Goal: Transaction & Acquisition: Purchase product/service

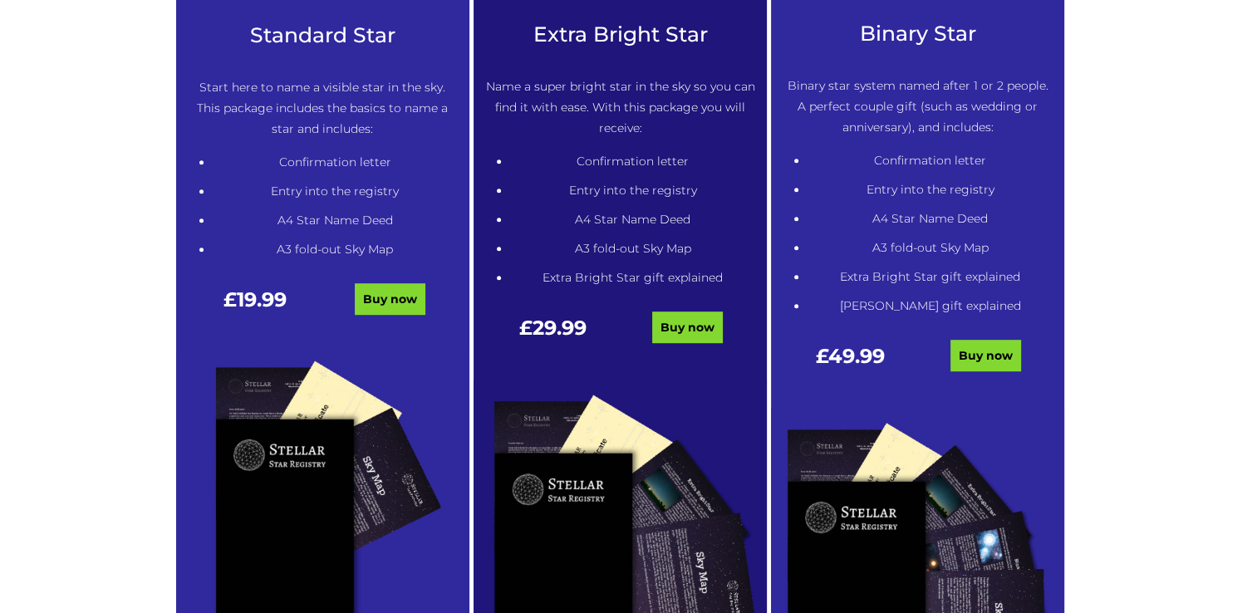
scroll to position [964, 0]
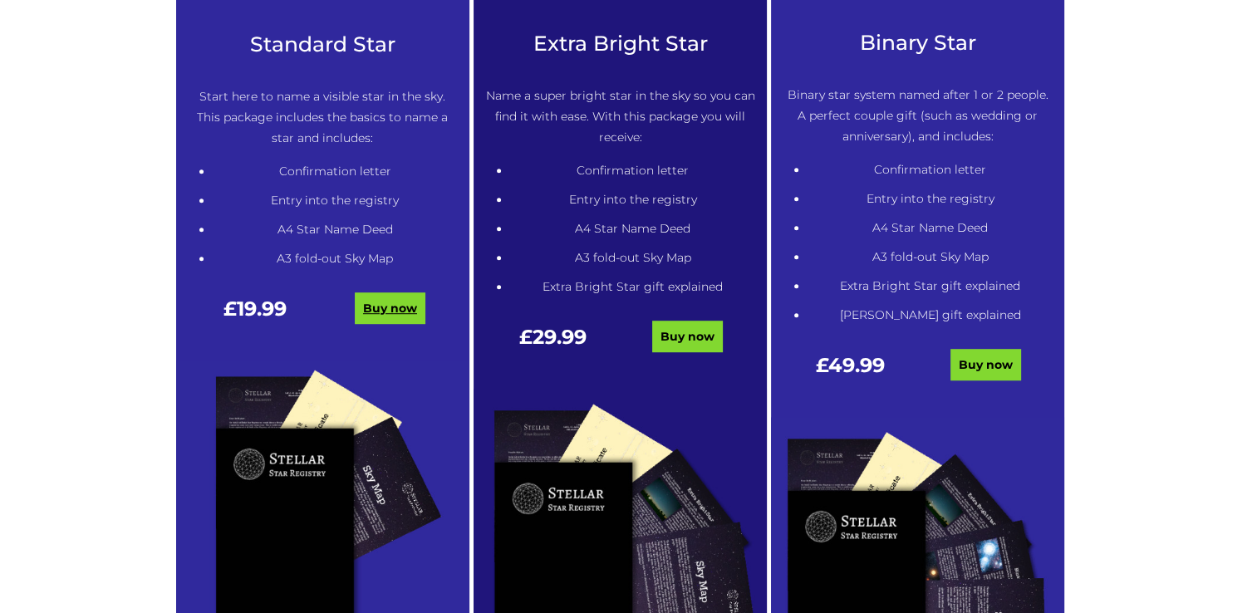
click at [395, 309] on link "Buy now" at bounding box center [390, 308] width 71 height 32
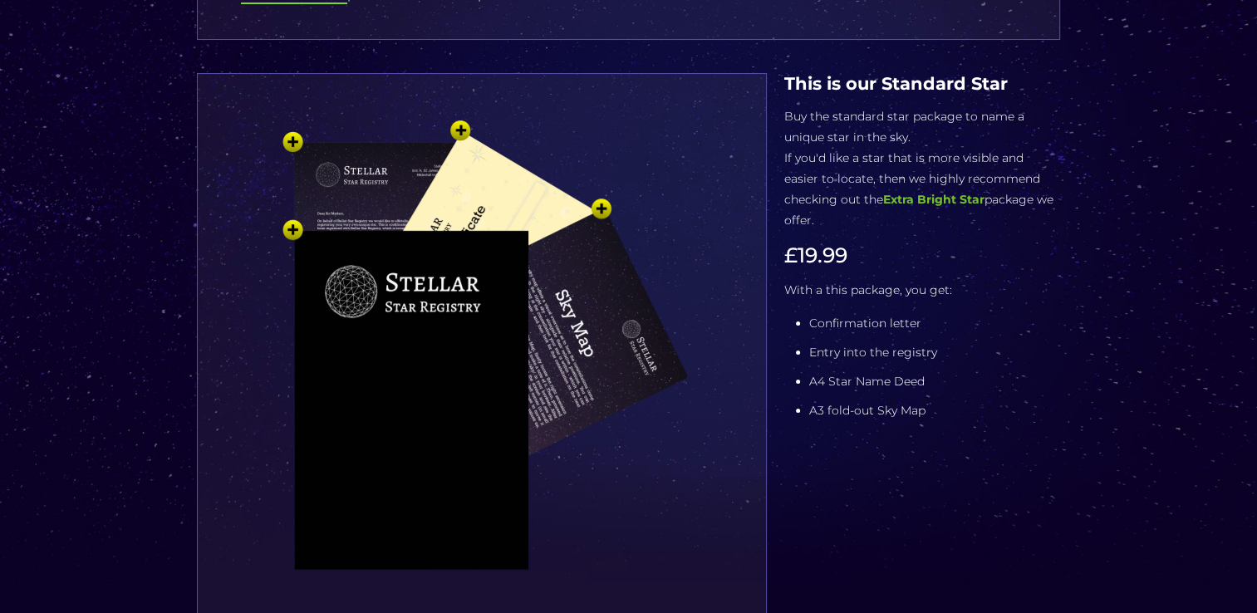
scroll to position [229, 0]
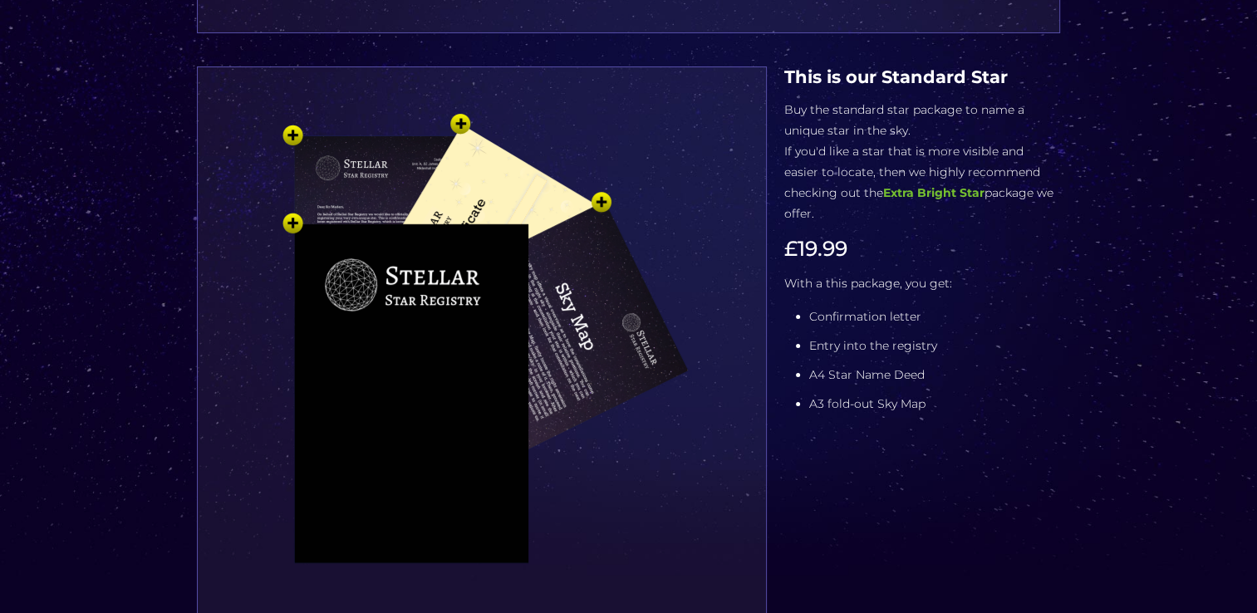
click at [296, 221] on img at bounding box center [482, 383] width 498 height 548
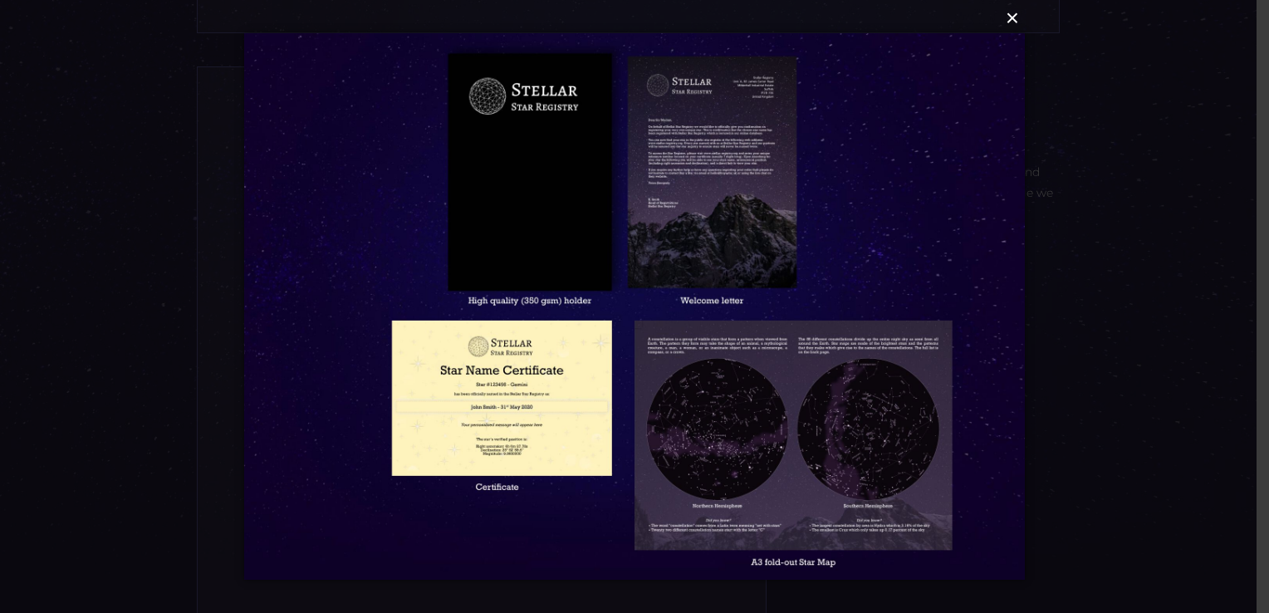
click at [1013, 21] on button "×" at bounding box center [633, 18] width 781 height 37
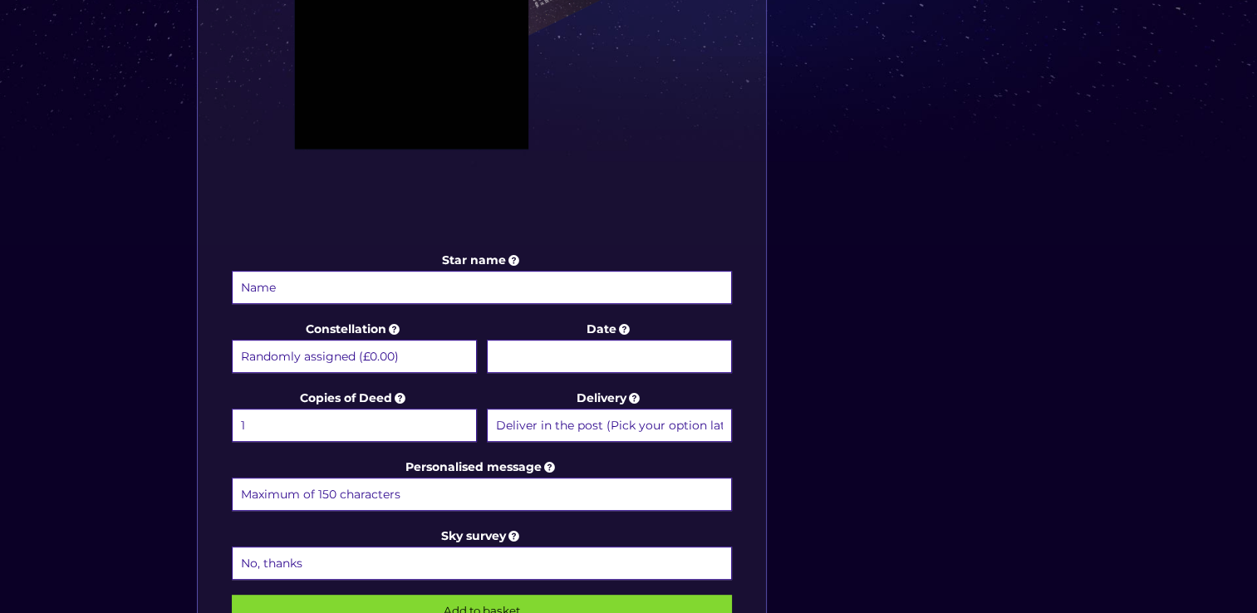
scroll to position [649, 0]
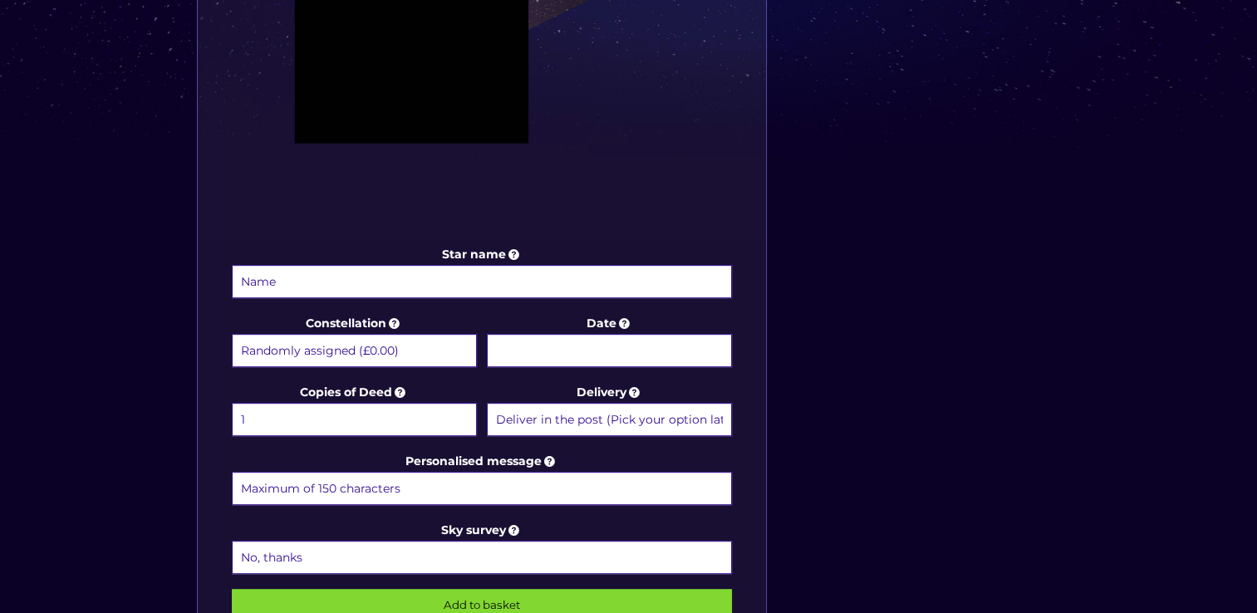
click at [458, 285] on input "Star name" at bounding box center [482, 281] width 501 height 33
type input "[PERSON_NAME]"
click at [422, 337] on select "Randomly assigned (£0.00) Aquarius - 20 Jan - 18 Feb (+£9.99) Aries - 21 Mar - …" at bounding box center [354, 350] width 245 height 33
click at [232, 334] on select "Randomly assigned (£0.00) Aquarius - 20 Jan - 18 Feb (+£9.99) Aries - 21 Mar - …" at bounding box center [354, 350] width 245 height 33
click at [607, 350] on body "Free delivery 💫 Next day FREE on £59+ Name a Star FAQs Contact Us 0 Buy now Cho…" at bounding box center [628, 312] width 1257 height 1922
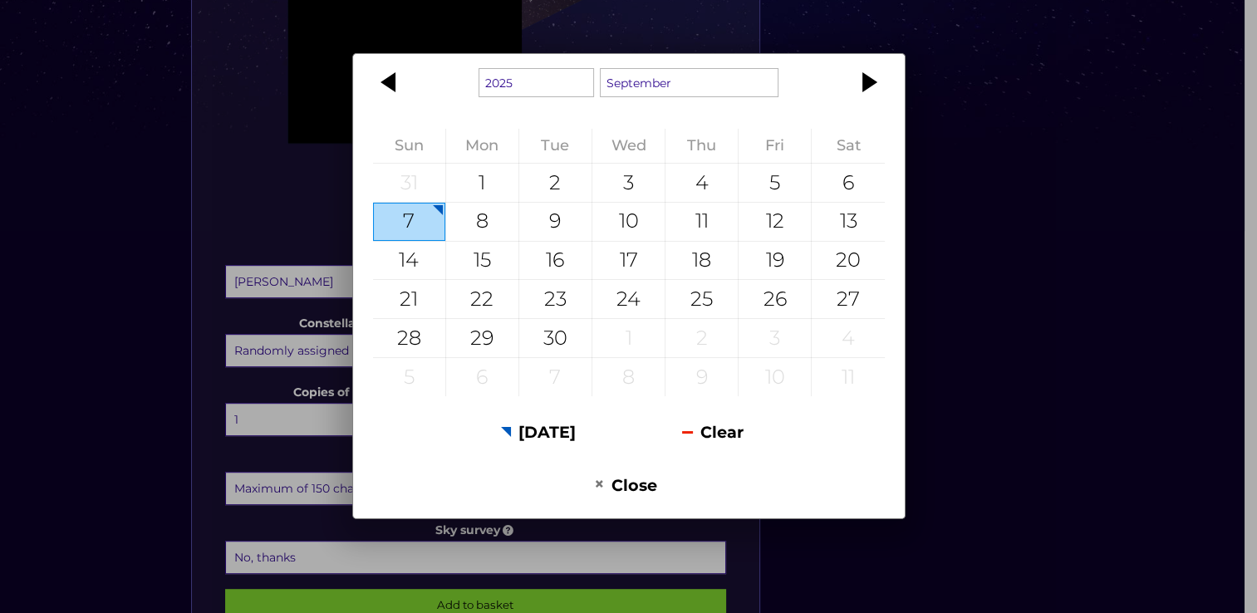
click at [957, 325] on div "1925 1926 1927 1928 1929 1930 1931 1932 1933 1934 1935 1936 1937 1938 1939 1940…" at bounding box center [628, 306] width 1257 height 613
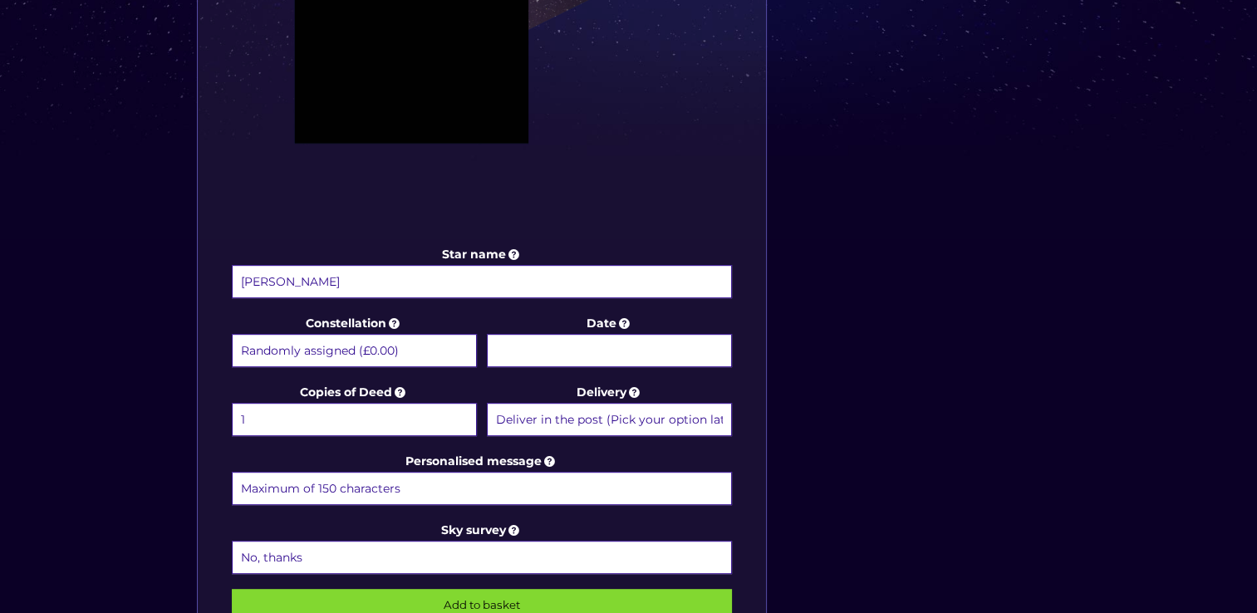
click at [618, 344] on body "Free delivery 💫 Next day FREE on £59+ Name a Star FAQs Contact Us 0 Buy now Cho…" at bounding box center [628, 312] width 1257 height 1922
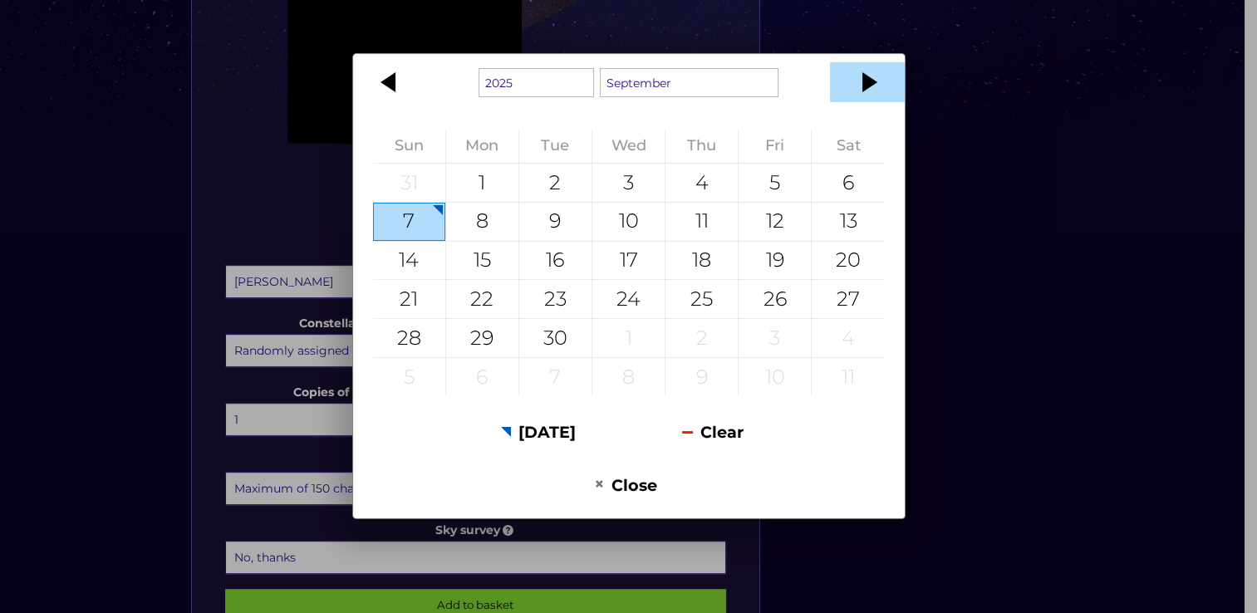
click at [875, 88] on div at bounding box center [867, 82] width 75 height 40
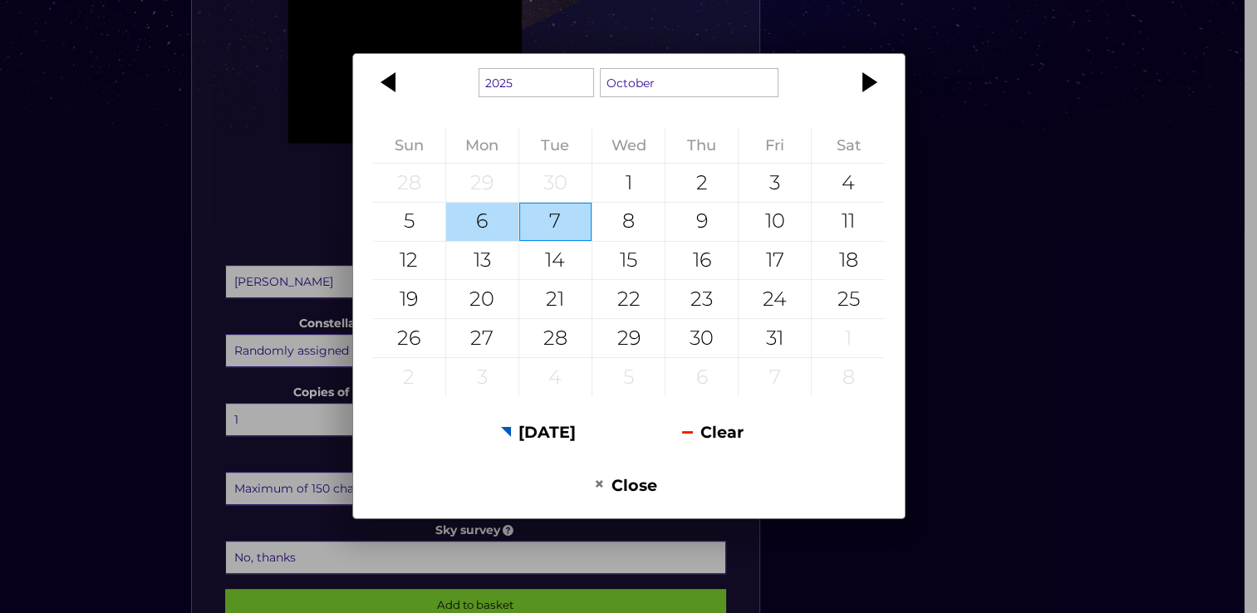
click at [483, 231] on div "6" at bounding box center [482, 222] width 72 height 38
type input "[DATE]"
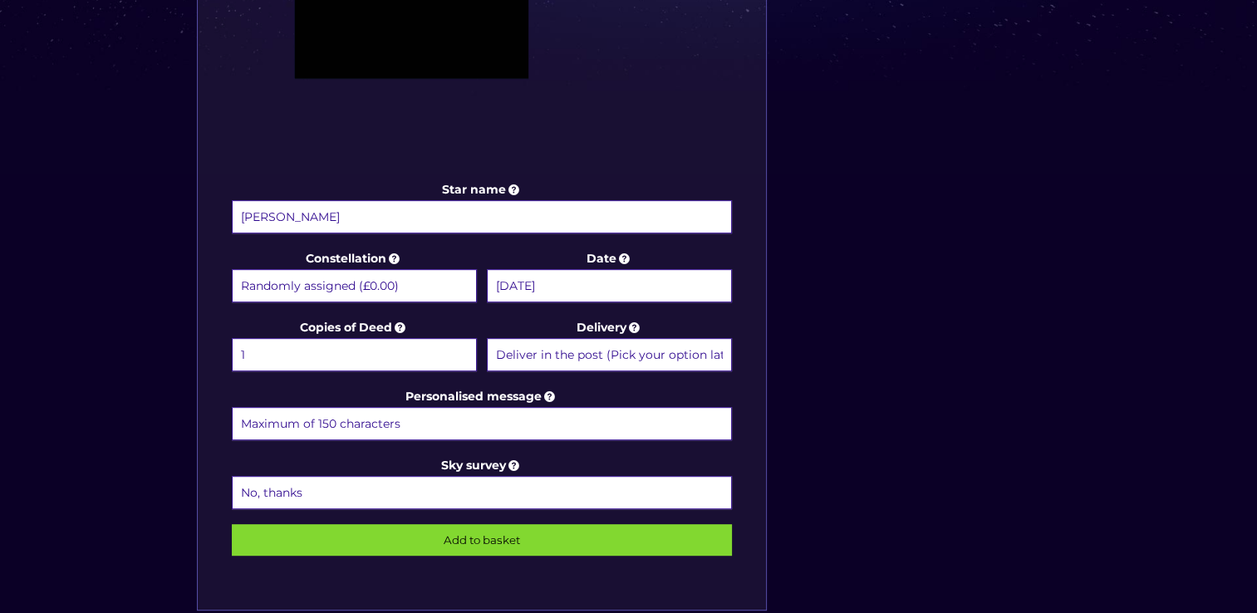
scroll to position [762, 0]
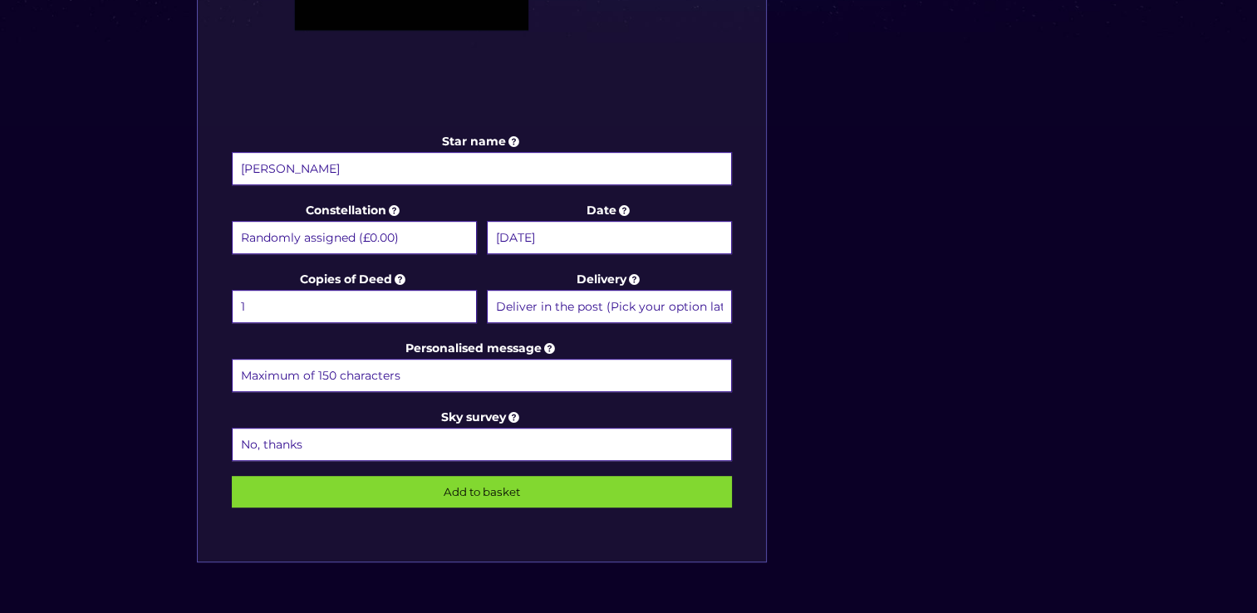
click at [517, 374] on input "Personalised message" at bounding box center [482, 375] width 501 height 33
type input "Happy Birthday to our gorgeous [PERSON_NAME], love [PERSON_NAME] & [PERSON_NAME]"
click at [516, 409] on icon at bounding box center [514, 416] width 17 height 15
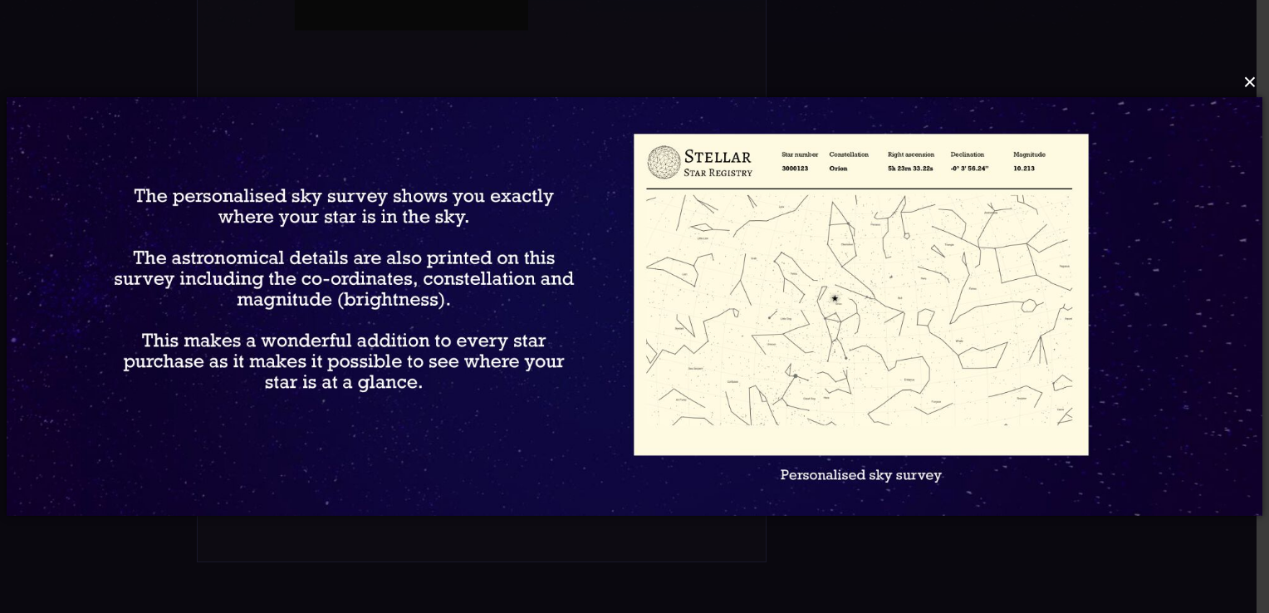
click at [1249, 91] on button "×" at bounding box center [634, 82] width 1256 height 37
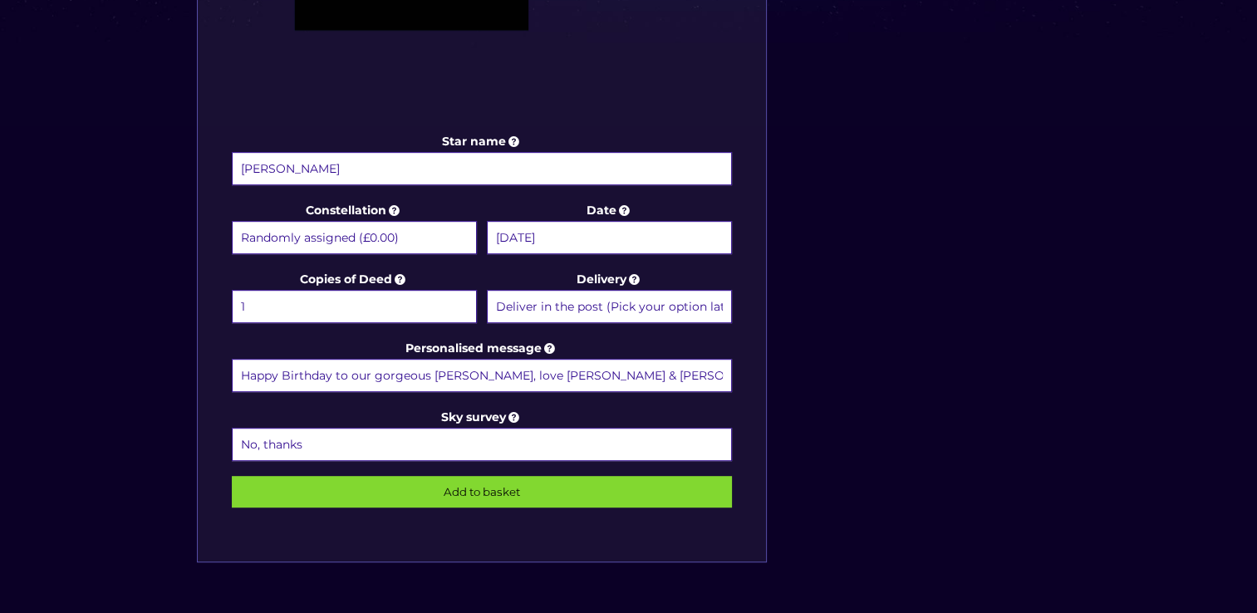
click at [545, 428] on select "No, thanks 1 (+£6.99) 2 (+£11.99) 3 (+£16.99) 4 (+£21.99) 5 (+£26.99) 6 (+£31.9…" at bounding box center [482, 444] width 501 height 33
select select "1 (+£6.99)"
click at [232, 428] on select "No, thanks 1 (+£6.99) 2 (+£11.99) 3 (+£16.99) 4 (+£21.99) 5 (+£26.99) 6 (+£31.9…" at bounding box center [482, 444] width 501 height 33
click at [443, 480] on input "Add to basket" at bounding box center [482, 492] width 501 height 32
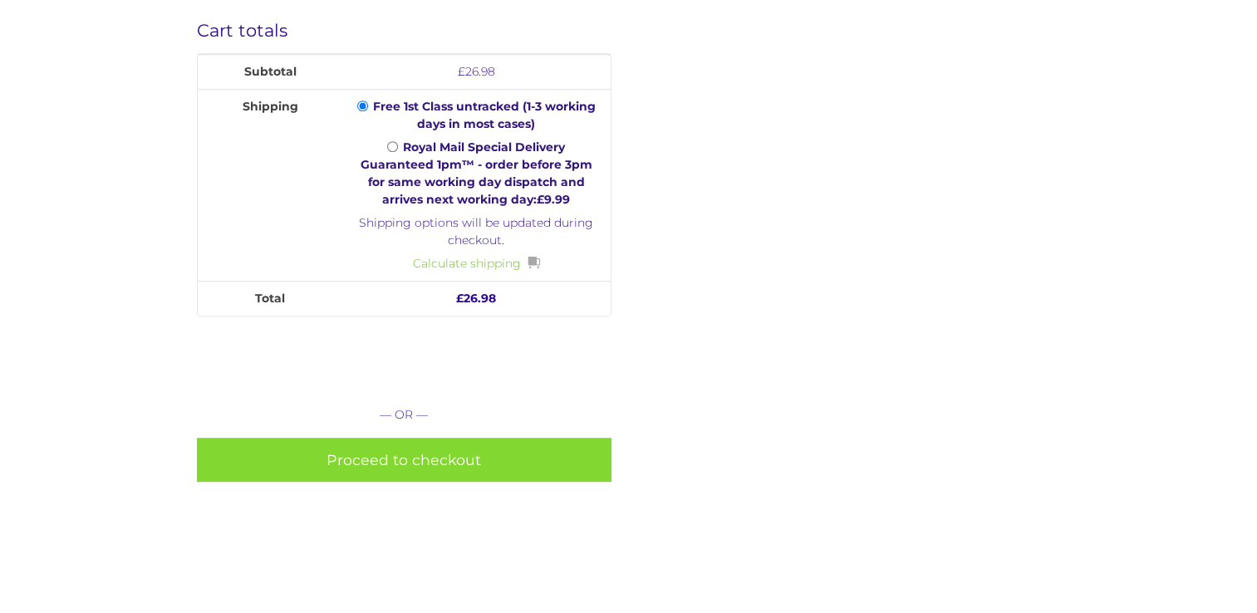
scroll to position [764, 0]
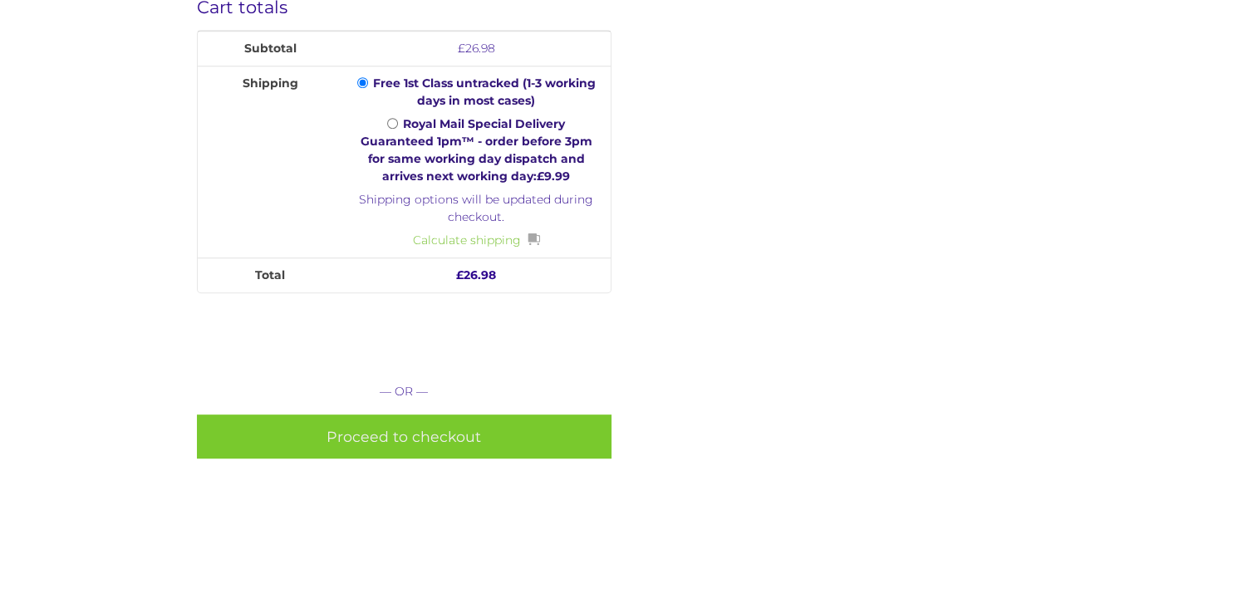
click at [395, 438] on link "Proceed to checkout" at bounding box center [404, 436] width 414 height 44
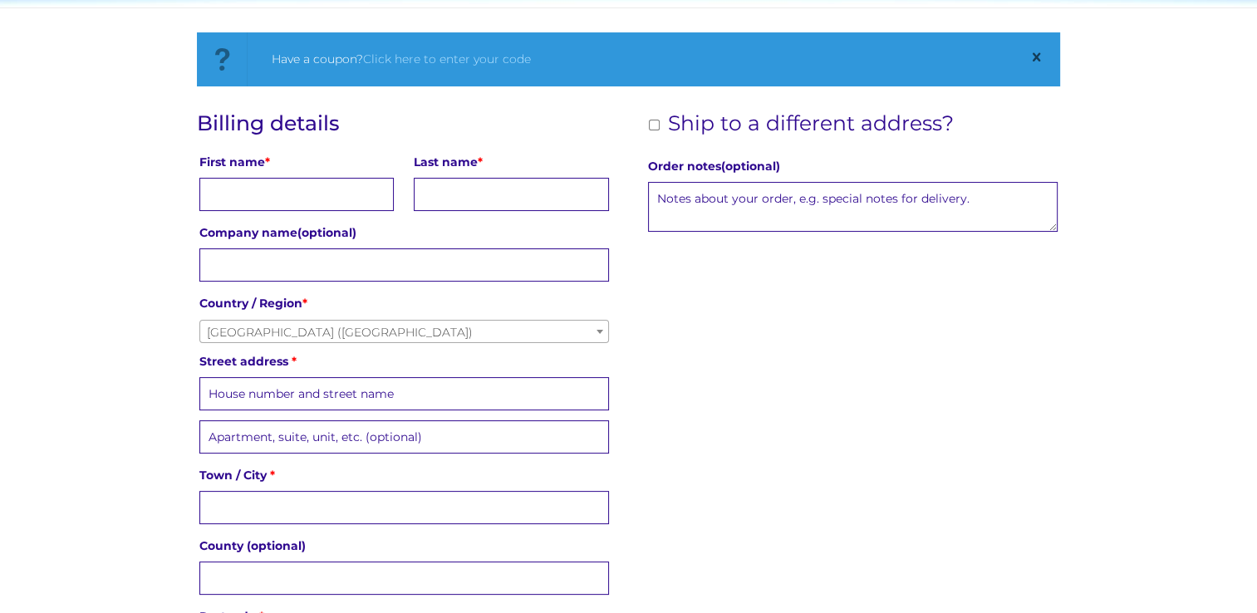
scroll to position [299, 0]
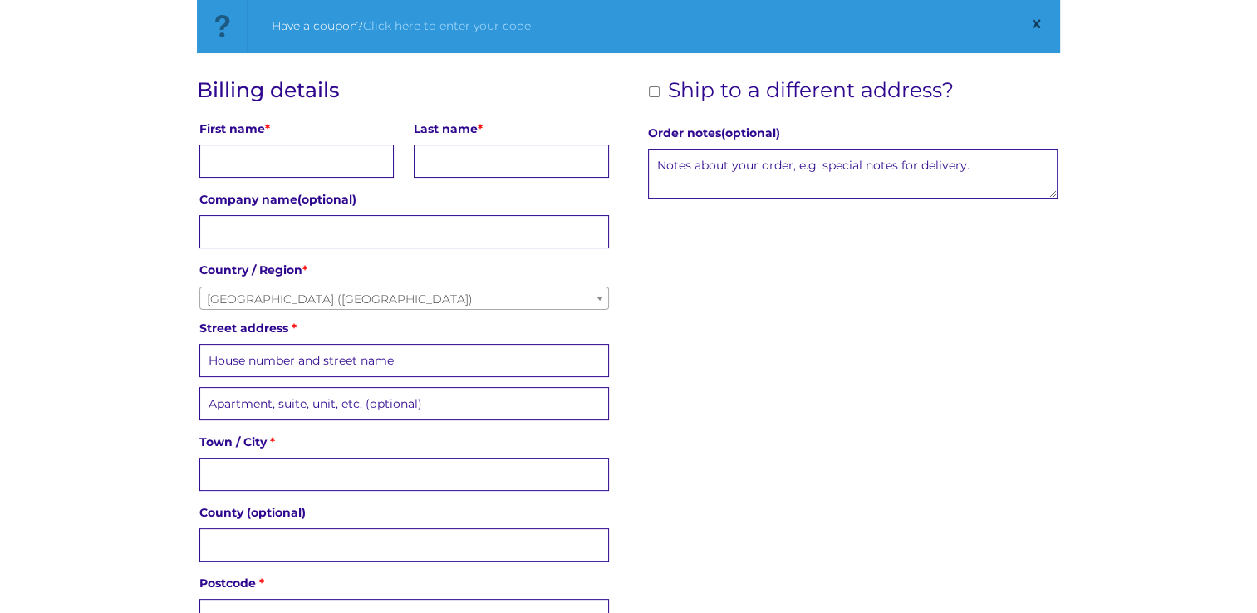
click at [235, 154] on input "First name *" at bounding box center [296, 161] width 194 height 33
type input "Allison"
type input "Hurst"
type input "36 Walsingham Road"
type input "Southend-on-Sea"
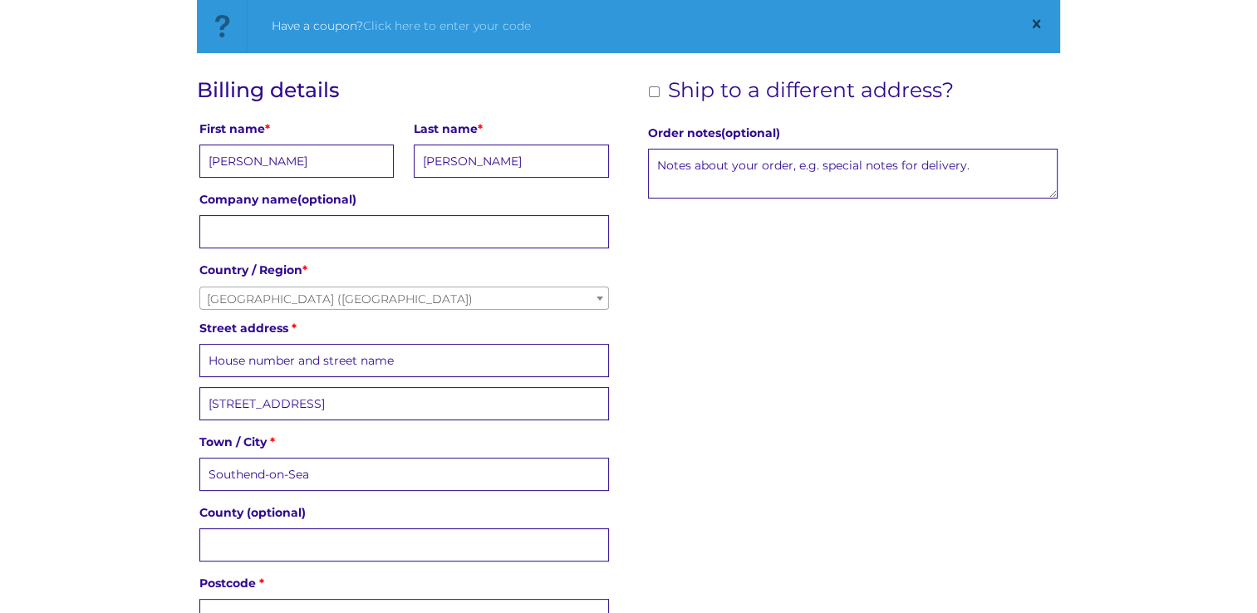
type input "--Select State--"
type input "SS2 4AJ"
type input "+447754470350"
type input "a_hurst@outlook.com"
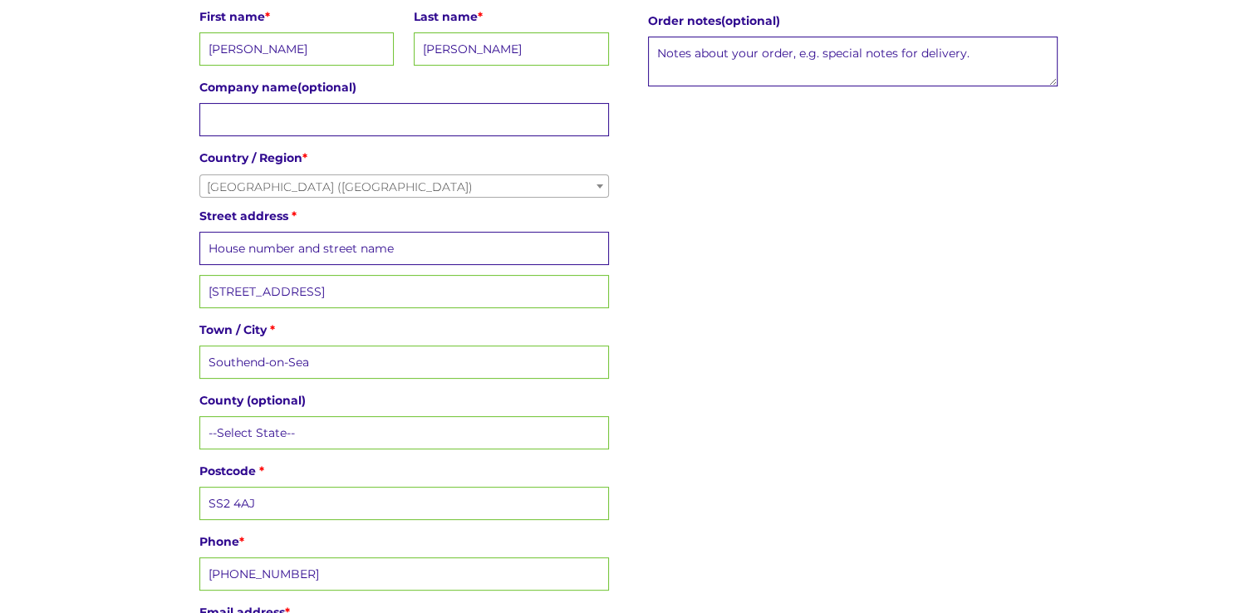
scroll to position [413, 0]
drag, startPoint x: 344, startPoint y: 290, endPoint x: 194, endPoint y: 293, distance: 150.4
click at [244, 244] on input "Street address *" at bounding box center [403, 246] width 409 height 33
paste input "36 Walsingham Road"
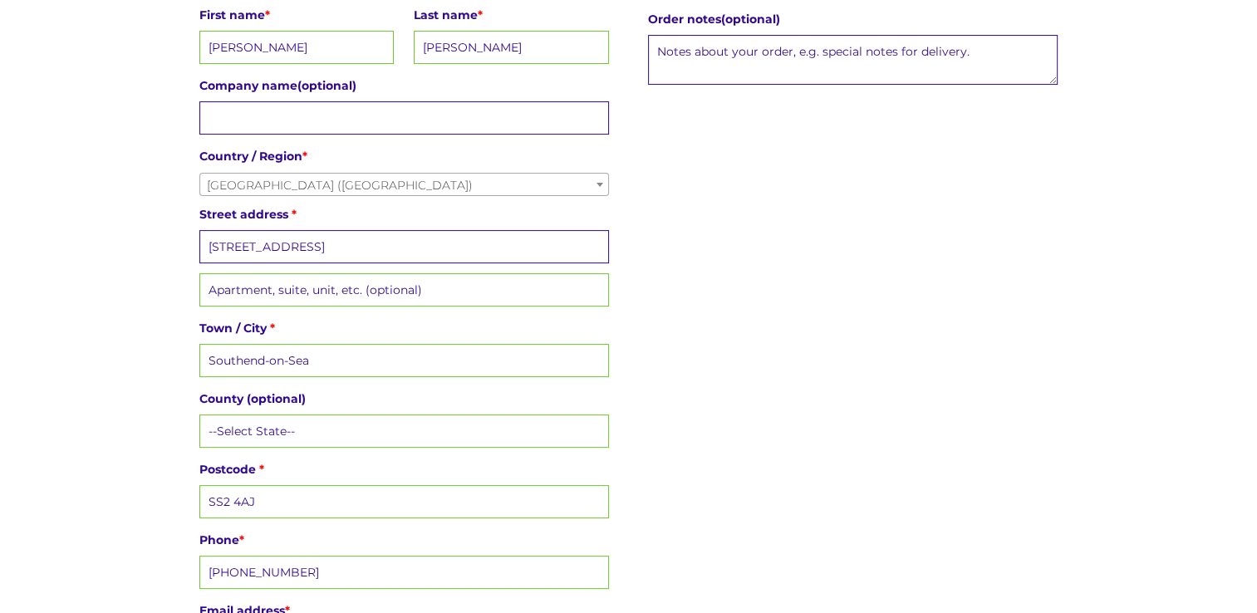
type input "36 Walsingham Road"
click at [718, 325] on div "Billing details First name * Allison Last name * Hurst Company name (optional) …" at bounding box center [628, 315] width 863 height 703
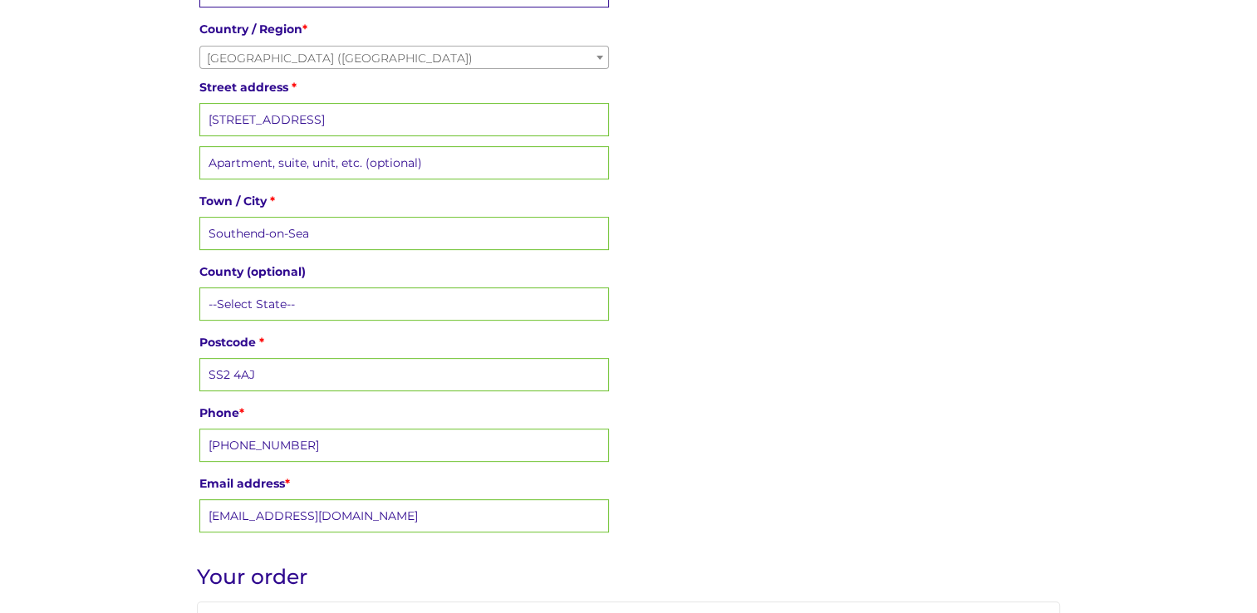
scroll to position [543, 0]
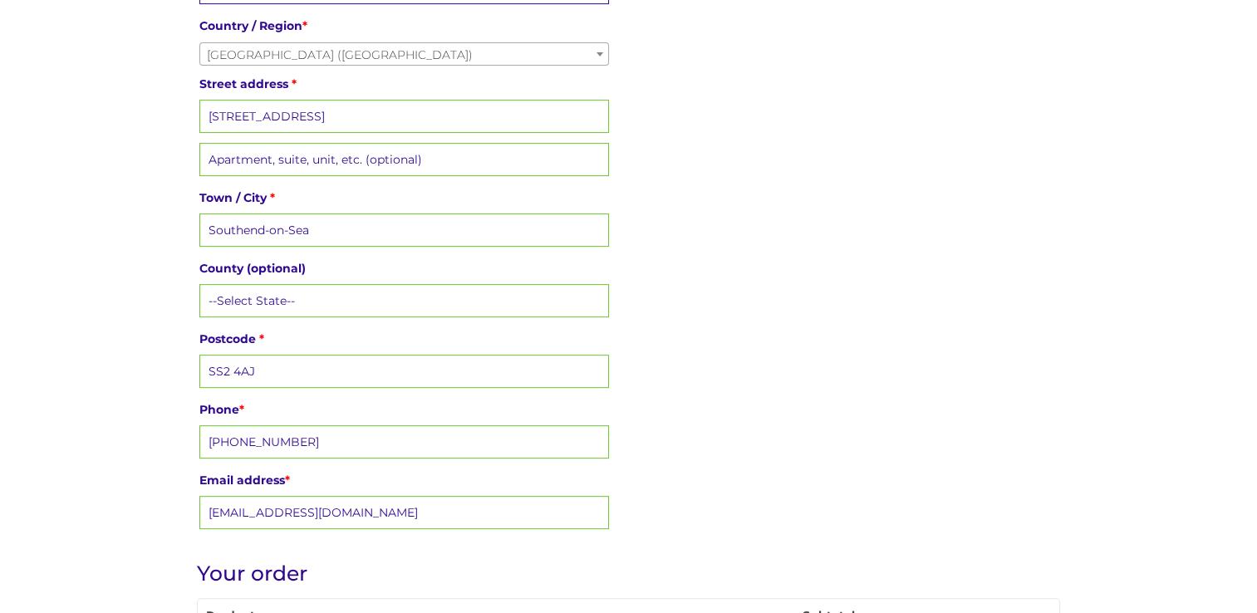
click at [429, 293] on input "--Select State--" at bounding box center [403, 300] width 409 height 33
click at [824, 304] on div "Billing details First name * Allison Last name * Hurst Company name (optional) …" at bounding box center [628, 185] width 863 height 703
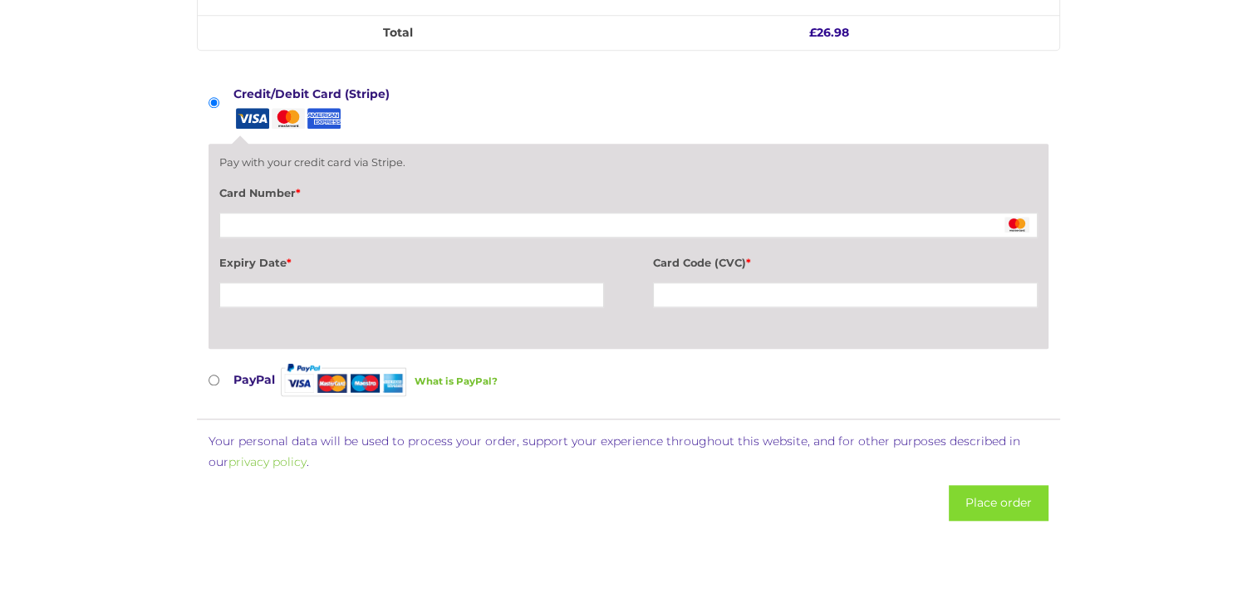
scroll to position [1482, 0]
click at [968, 484] on button "Place order" at bounding box center [998, 502] width 100 height 36
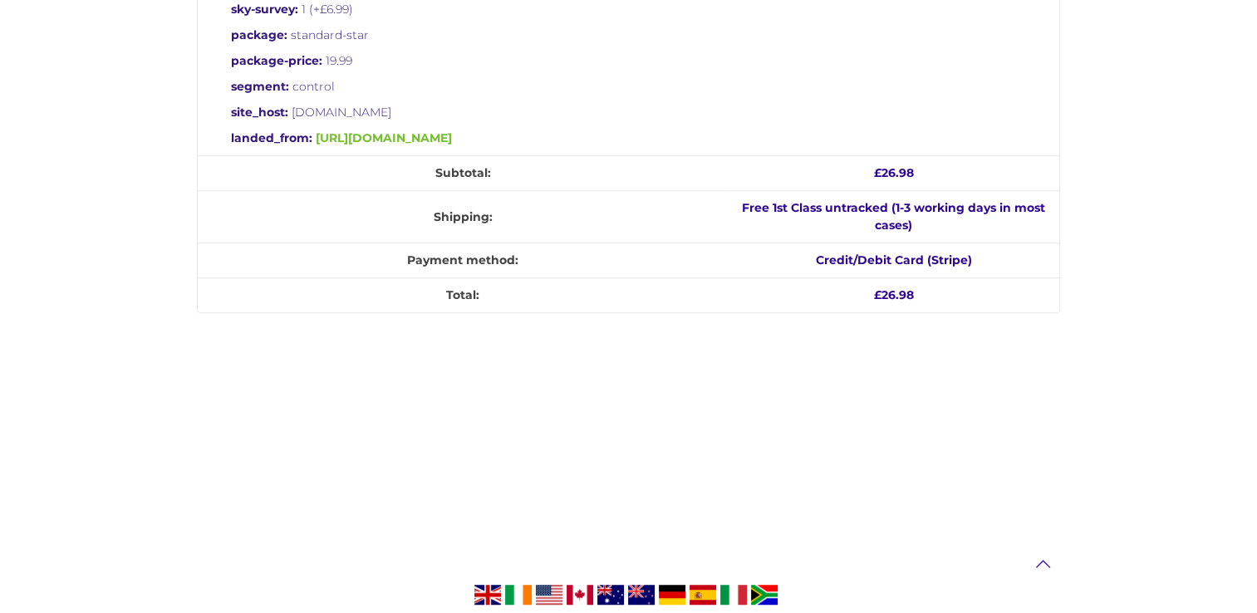
scroll to position [861, 0]
